Goal: Book appointment/travel/reservation

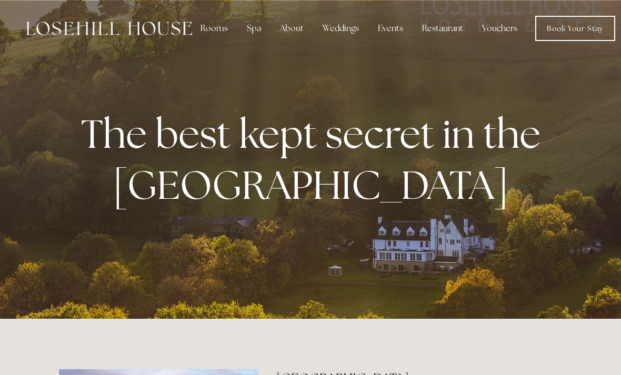
click at [282, 25] on div "About" at bounding box center [292, 28] width 41 height 21
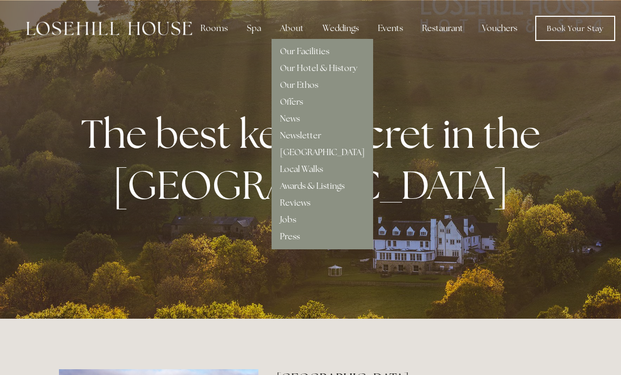
click at [347, 45] on div "Our Facilities" at bounding box center [322, 47] width 85 height 17
click at [345, 46] on div "Our Facilities" at bounding box center [322, 47] width 85 height 17
click at [326, 49] on link "Our Facilities" at bounding box center [304, 51] width 49 height 11
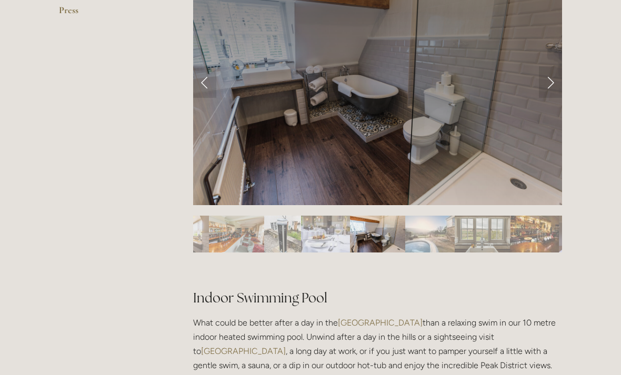
scroll to position [491, 0]
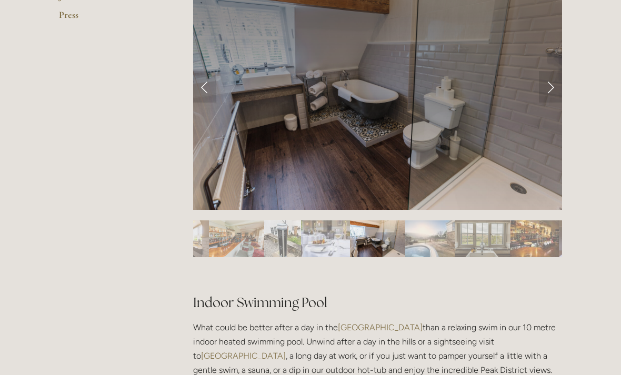
click at [550, 87] on link "Next Slide" at bounding box center [550, 87] width 23 height 32
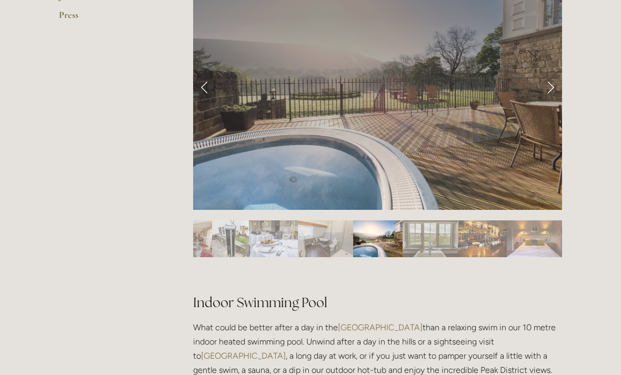
click at [560, 83] on link "Next Slide" at bounding box center [550, 87] width 23 height 32
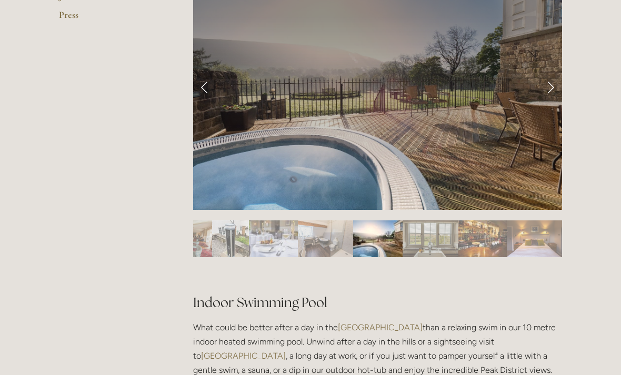
click at [561, 77] on link "Next Slide" at bounding box center [550, 87] width 23 height 32
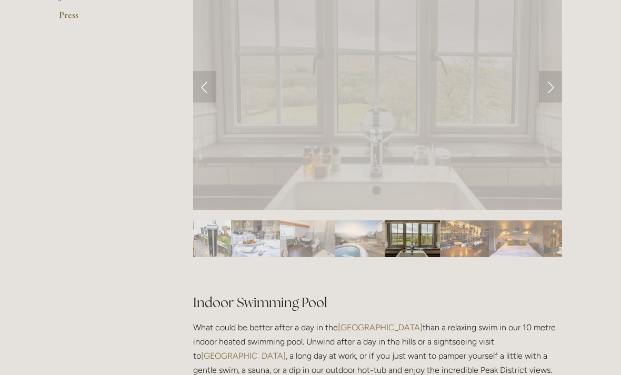
click at [561, 99] on link "Next Slide" at bounding box center [550, 87] width 23 height 32
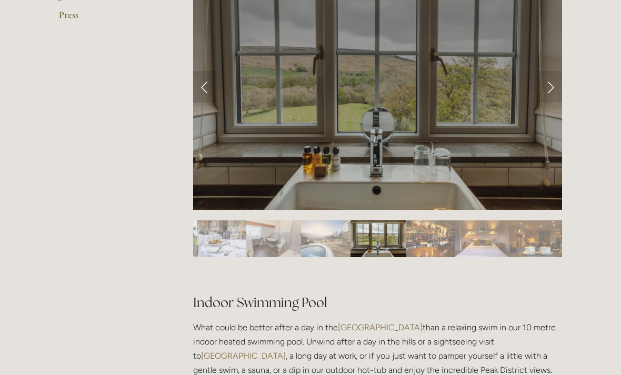
click at [556, 82] on link "Next Slide" at bounding box center [550, 87] width 23 height 32
click at [557, 81] on link "Next Slide" at bounding box center [550, 87] width 23 height 32
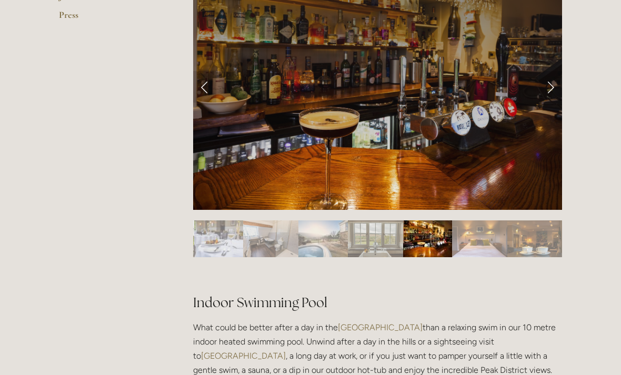
click at [553, 84] on link "Next Slide" at bounding box center [550, 87] width 23 height 32
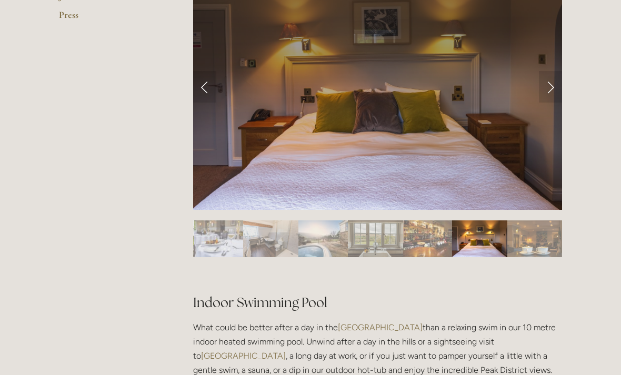
click at [550, 83] on link "Next Slide" at bounding box center [550, 87] width 23 height 32
click at [550, 88] on link "Next Slide" at bounding box center [550, 87] width 23 height 32
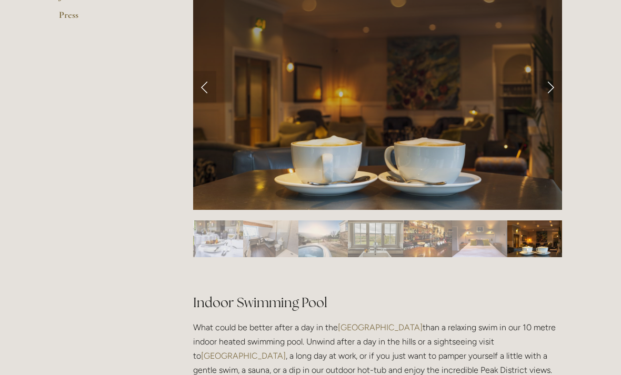
click at [552, 89] on link "Next Slide" at bounding box center [550, 87] width 23 height 32
click at [548, 84] on link "Next Slide" at bounding box center [550, 87] width 23 height 32
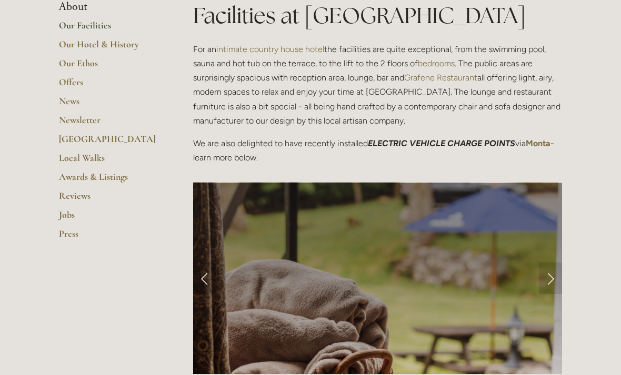
scroll to position [0, 0]
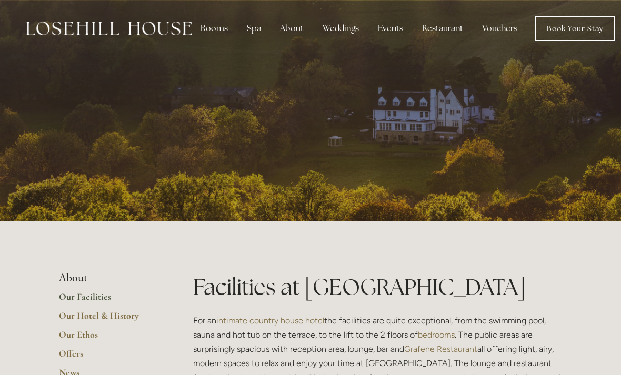
click at [580, 25] on link "Book Your Stay" at bounding box center [575, 28] width 80 height 25
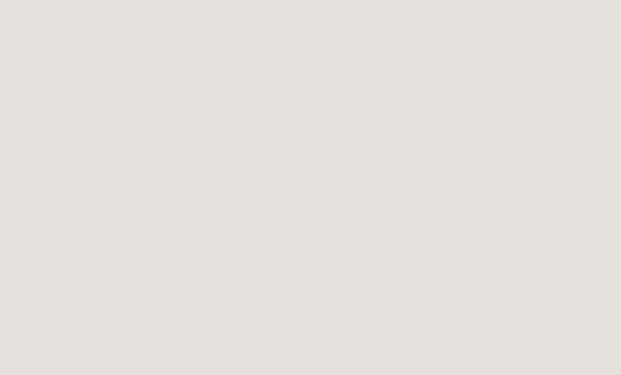
scroll to position [57, 0]
